Goal: Find contact information: Find contact information

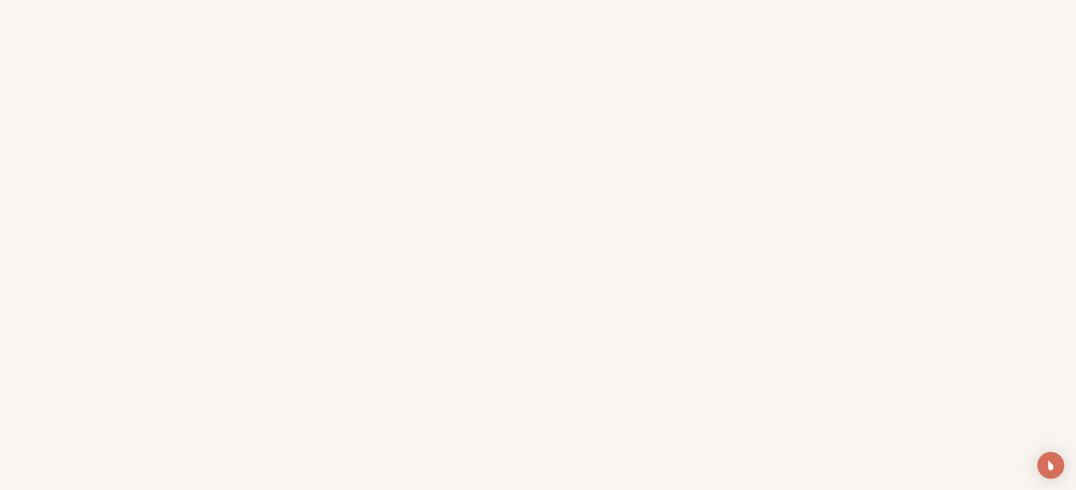
scroll to position [207, 0]
